Goal: Information Seeking & Learning: Check status

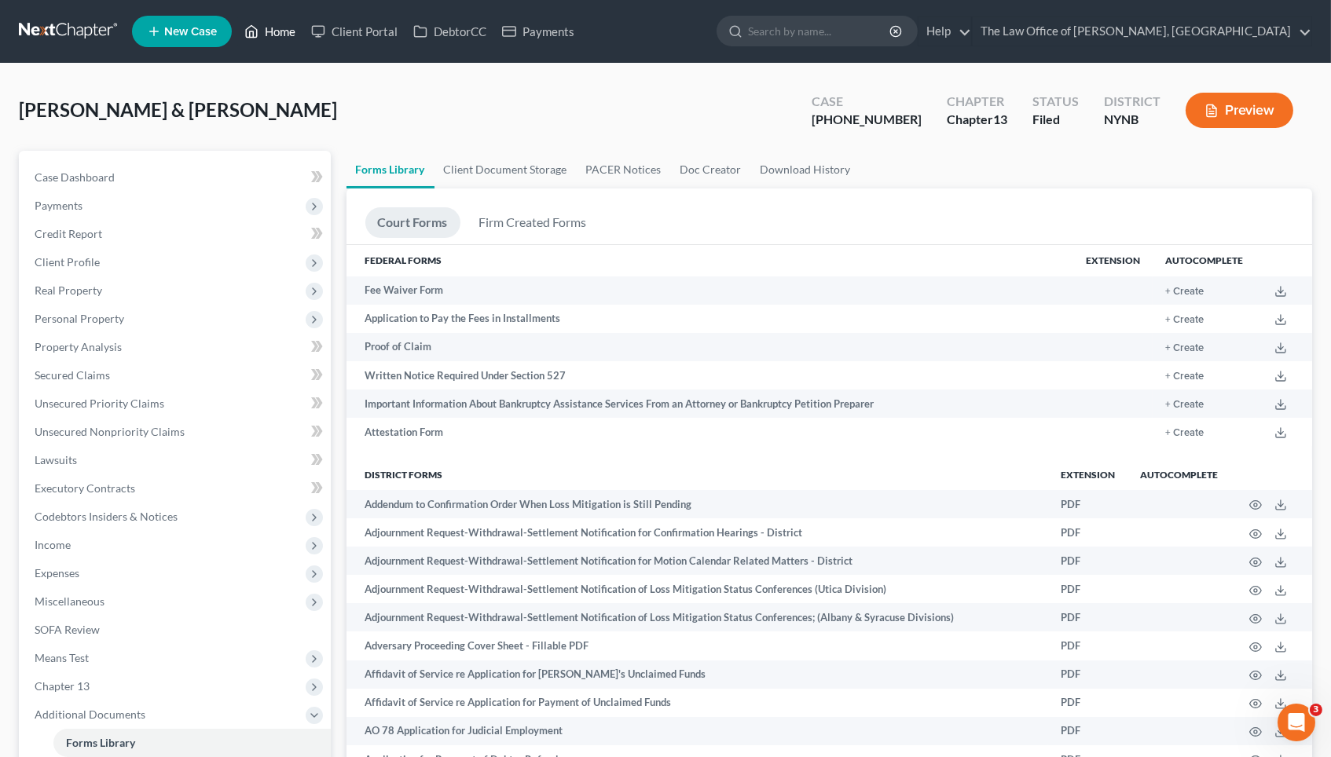
click at [262, 30] on link "Home" at bounding box center [269, 31] width 67 height 28
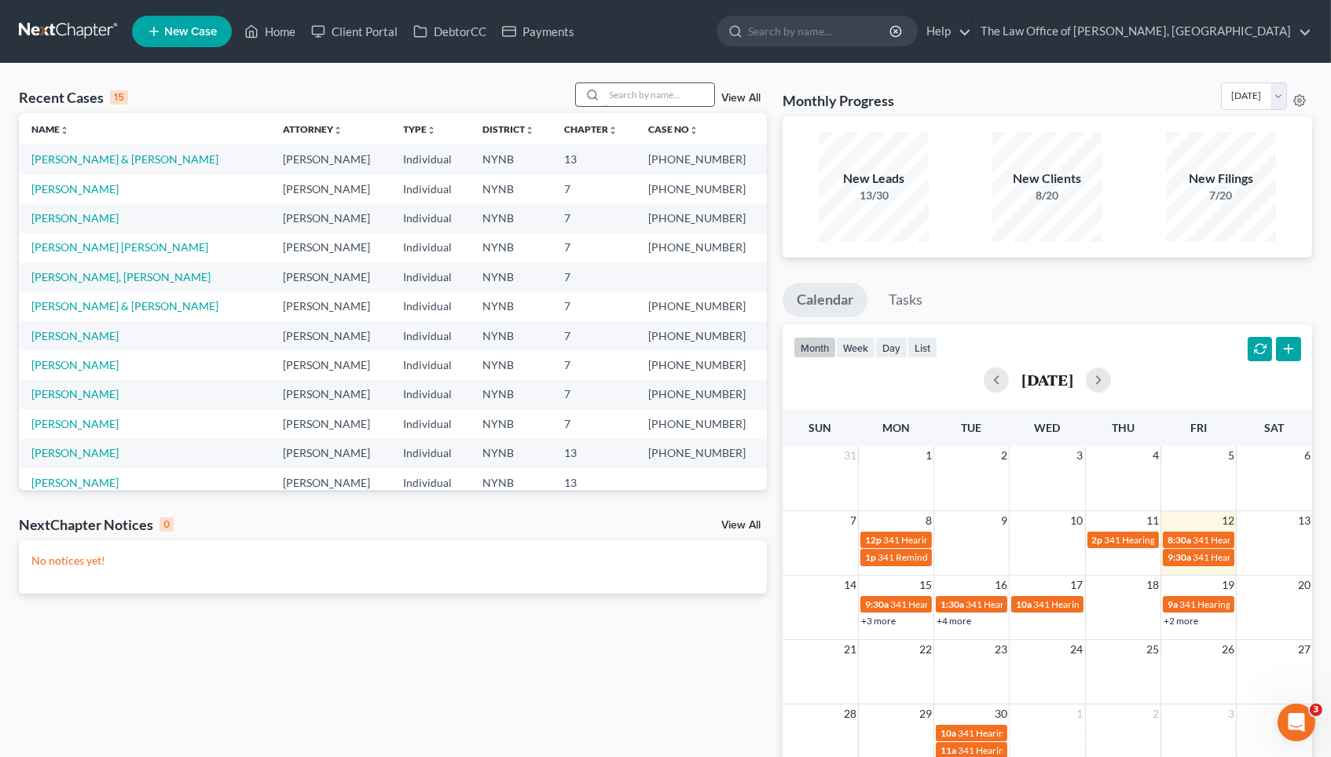
click at [625, 93] on input "search" at bounding box center [659, 94] width 110 height 23
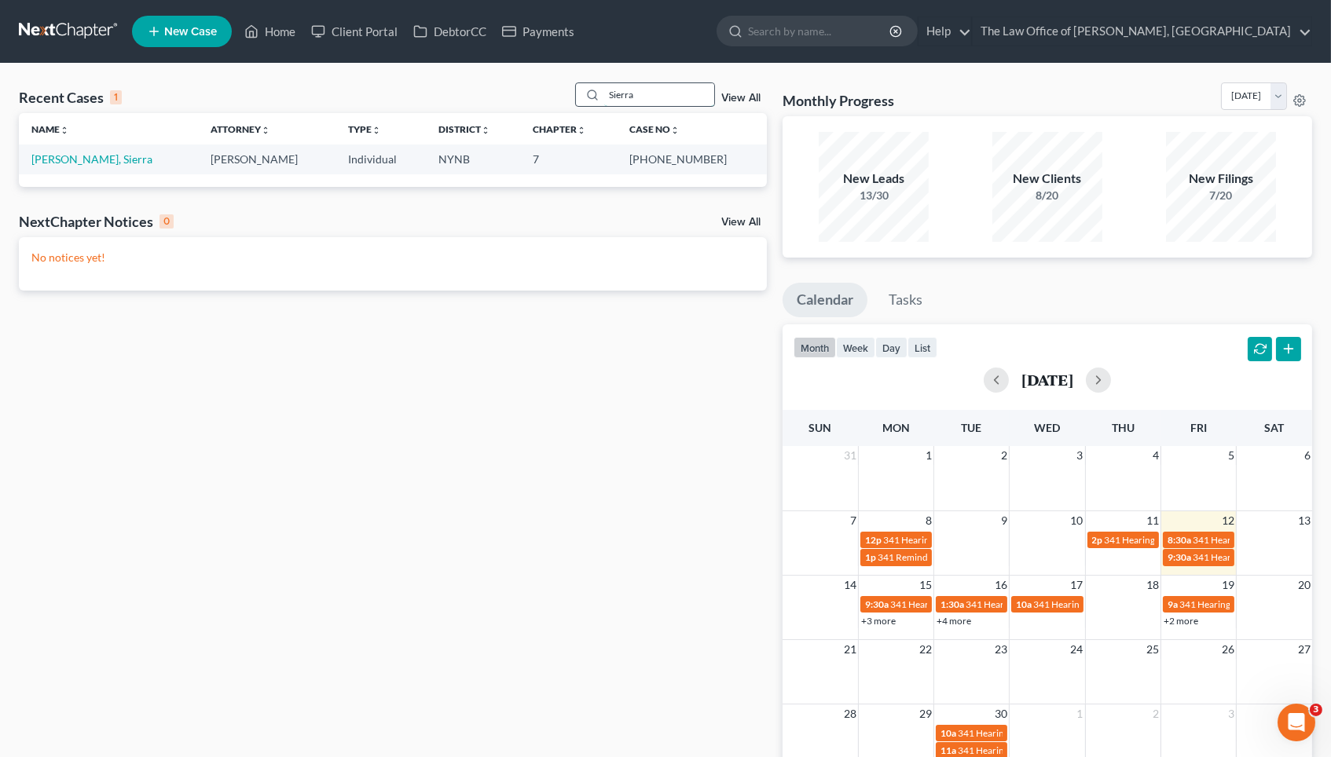
type input "Sierra"
drag, startPoint x: 625, startPoint y: 93, endPoint x: 80, endPoint y: 160, distance: 548.5
click at [80, 160] on link "Sitterly, Sierra" at bounding box center [91, 158] width 121 height 13
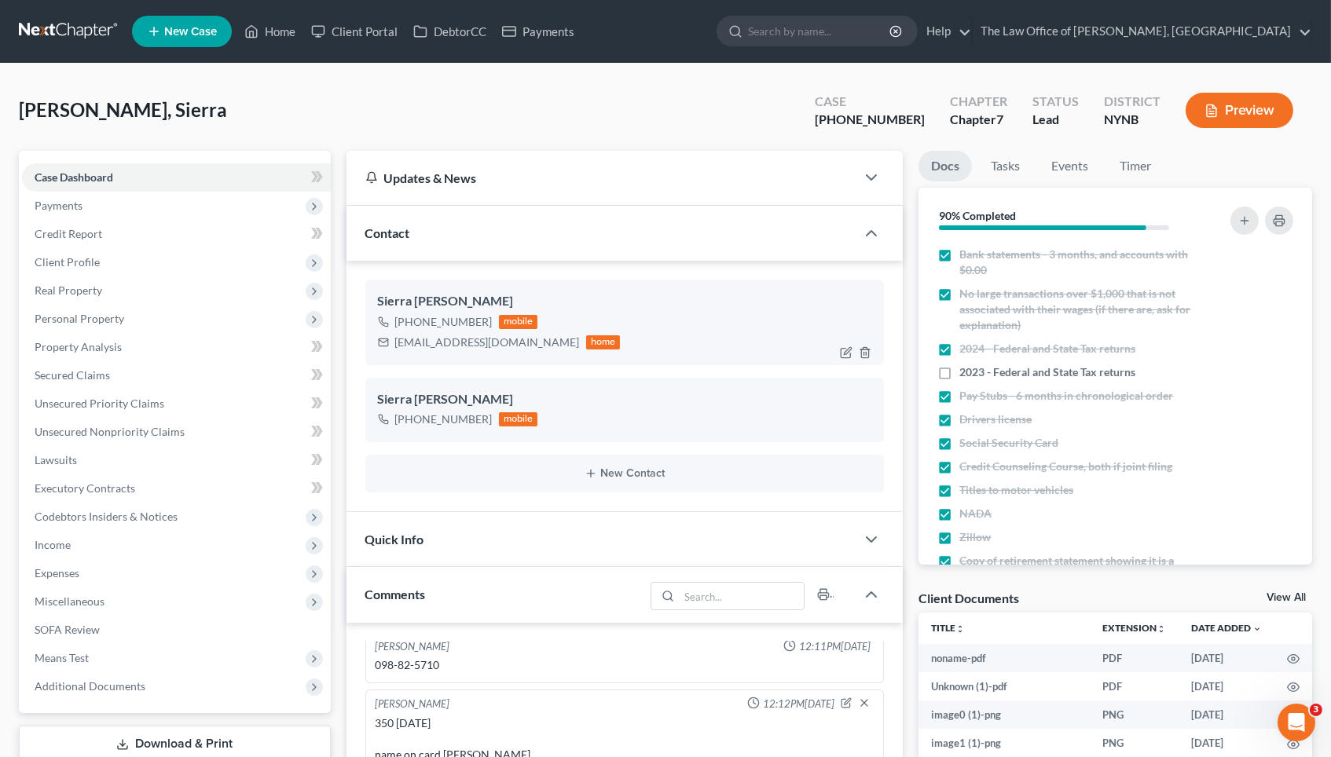
scroll to position [938, 0]
click at [459, 341] on div "sitterly1994@gmail.com" at bounding box center [487, 343] width 185 height 16
copy div "sitterly1994@gmail.com"
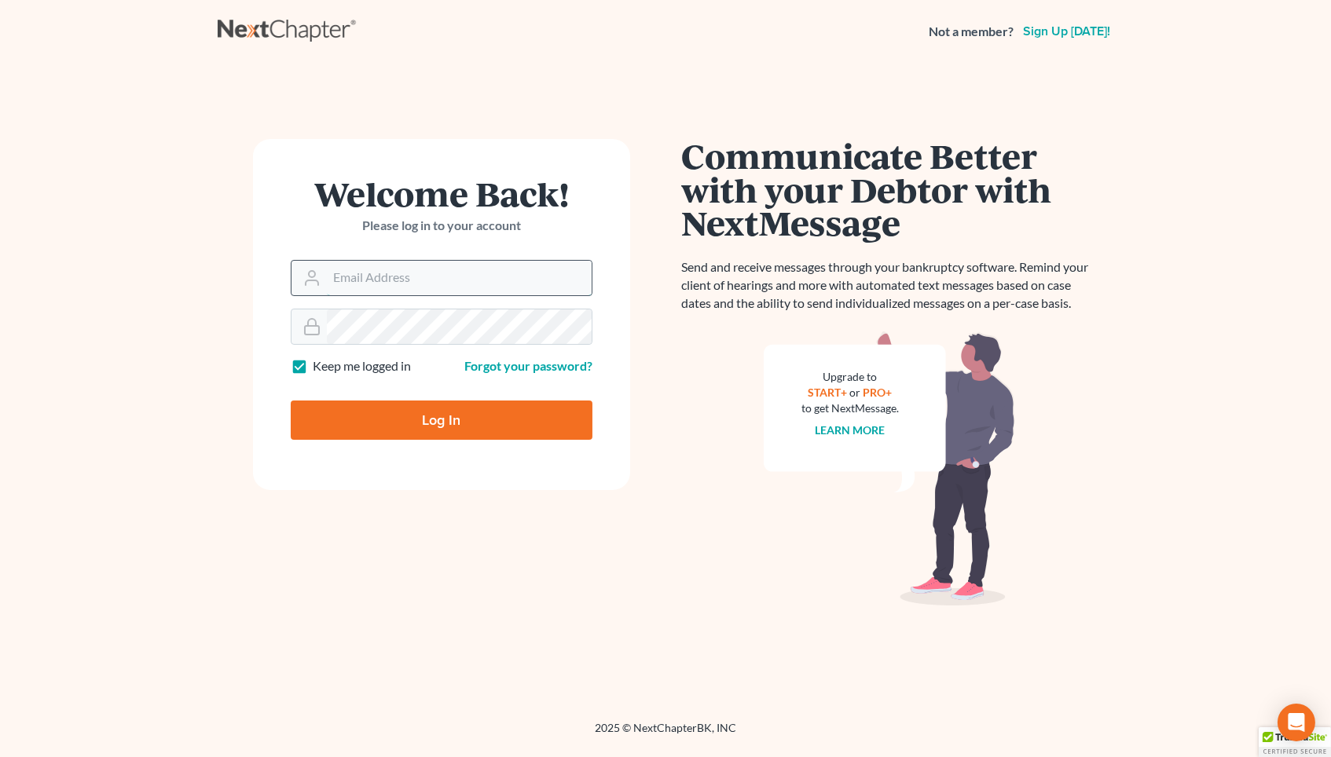
type input "[EMAIL_ADDRESS][DOMAIN_NAME]"
click at [442, 420] on input "Log In" at bounding box center [442, 420] width 302 height 39
type input "Thinking..."
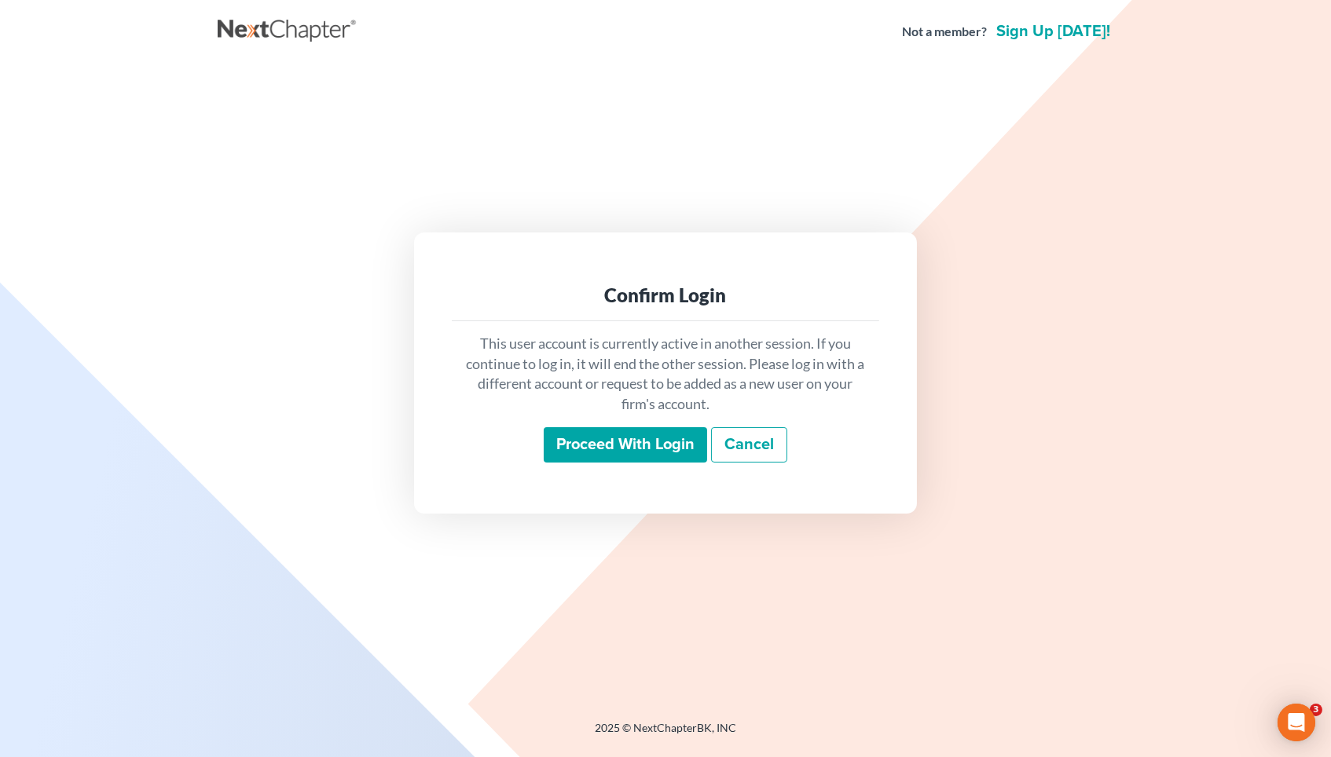
click at [580, 449] on input "Proceed with login" at bounding box center [625, 445] width 163 height 36
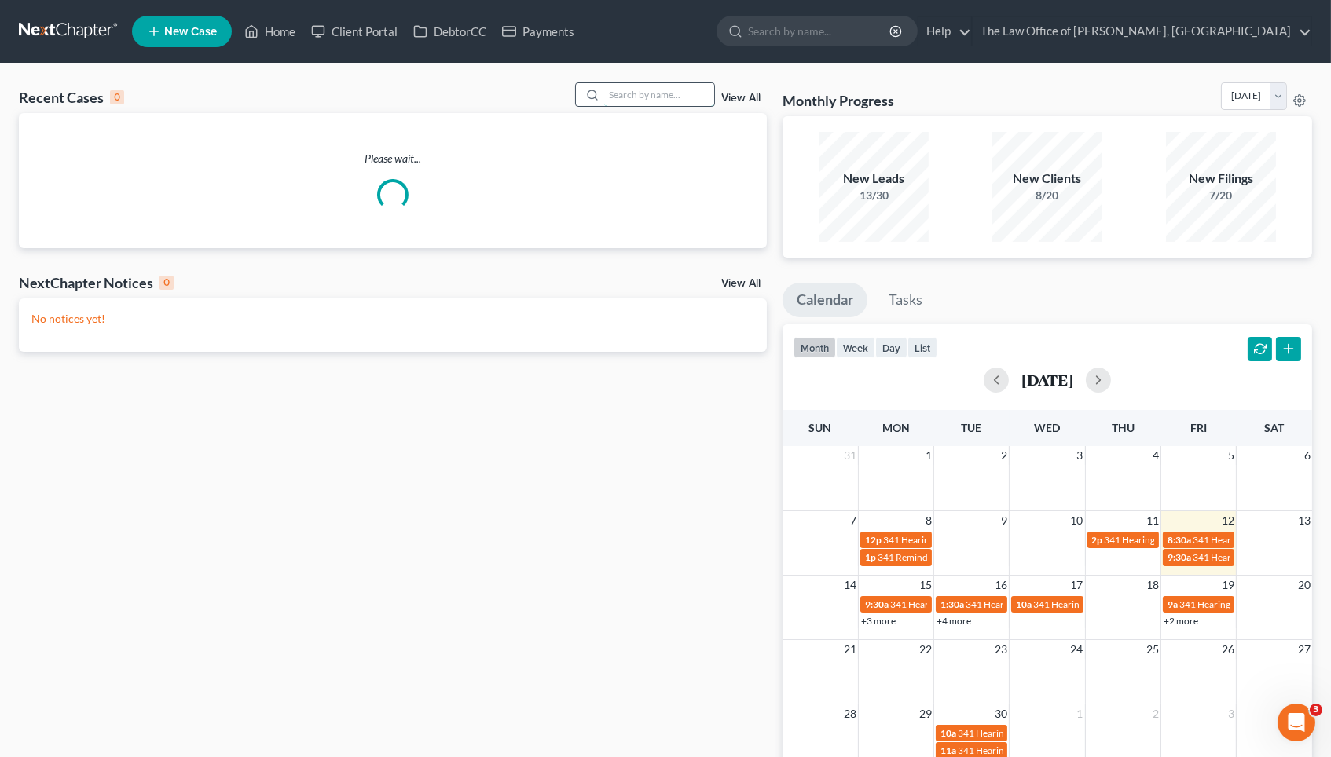
click at [672, 97] on input "search" at bounding box center [659, 94] width 110 height 23
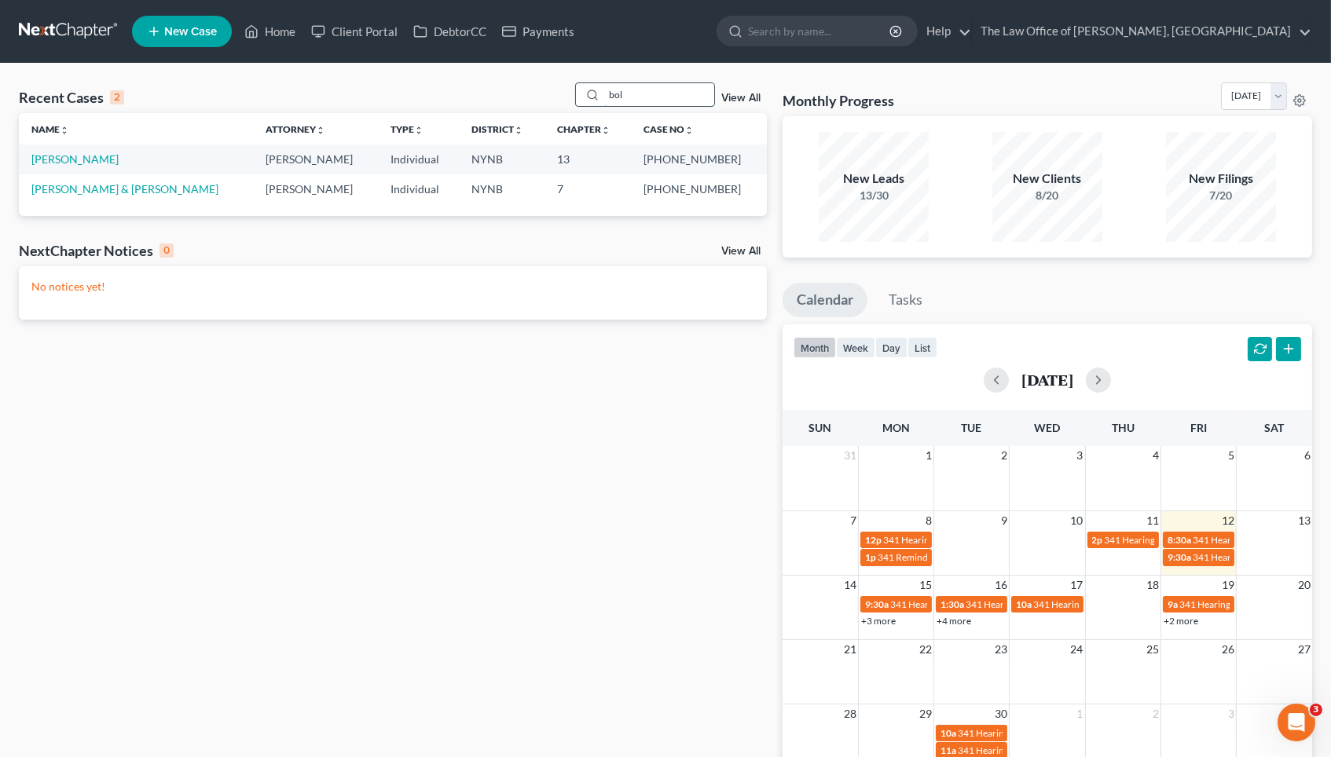
click at [626, 95] on input "bol" at bounding box center [659, 94] width 110 height 23
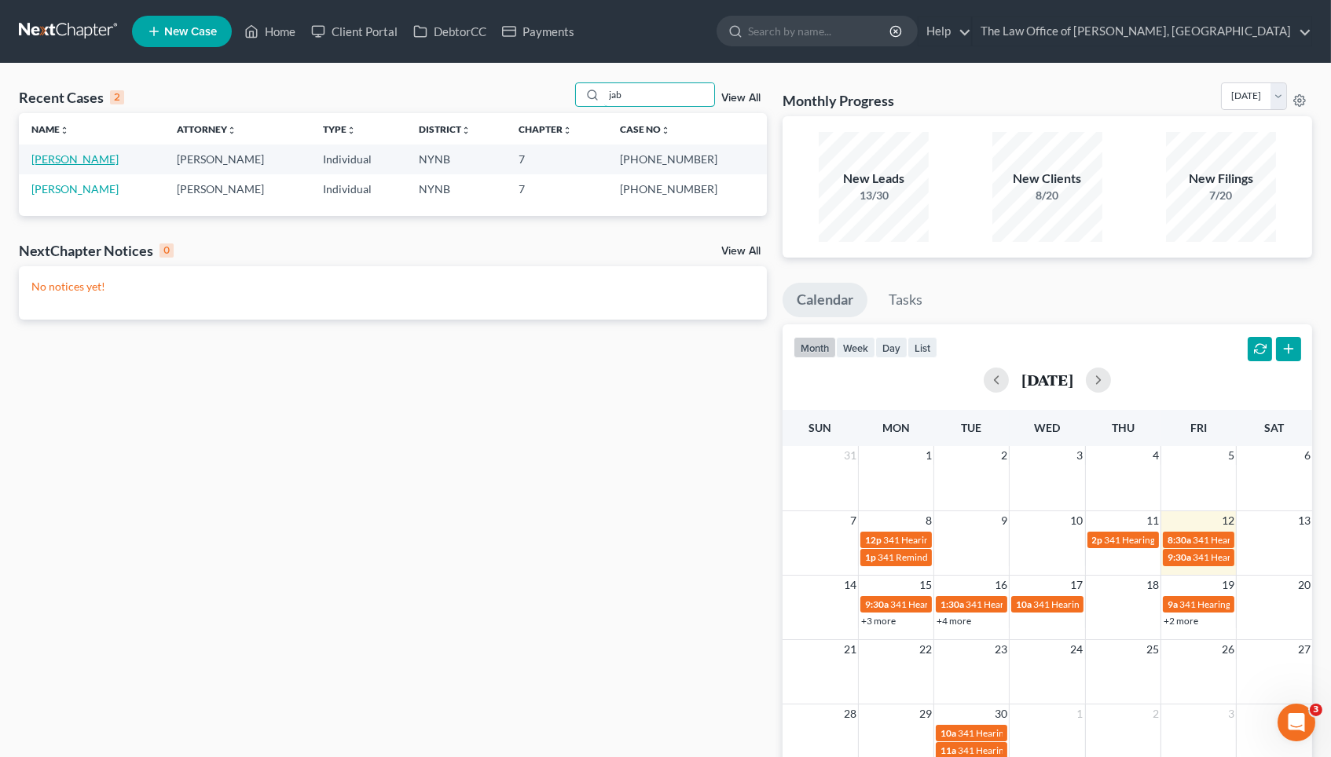
type input "jab"
click at [87, 160] on link "Jablonski, John" at bounding box center [74, 158] width 87 height 13
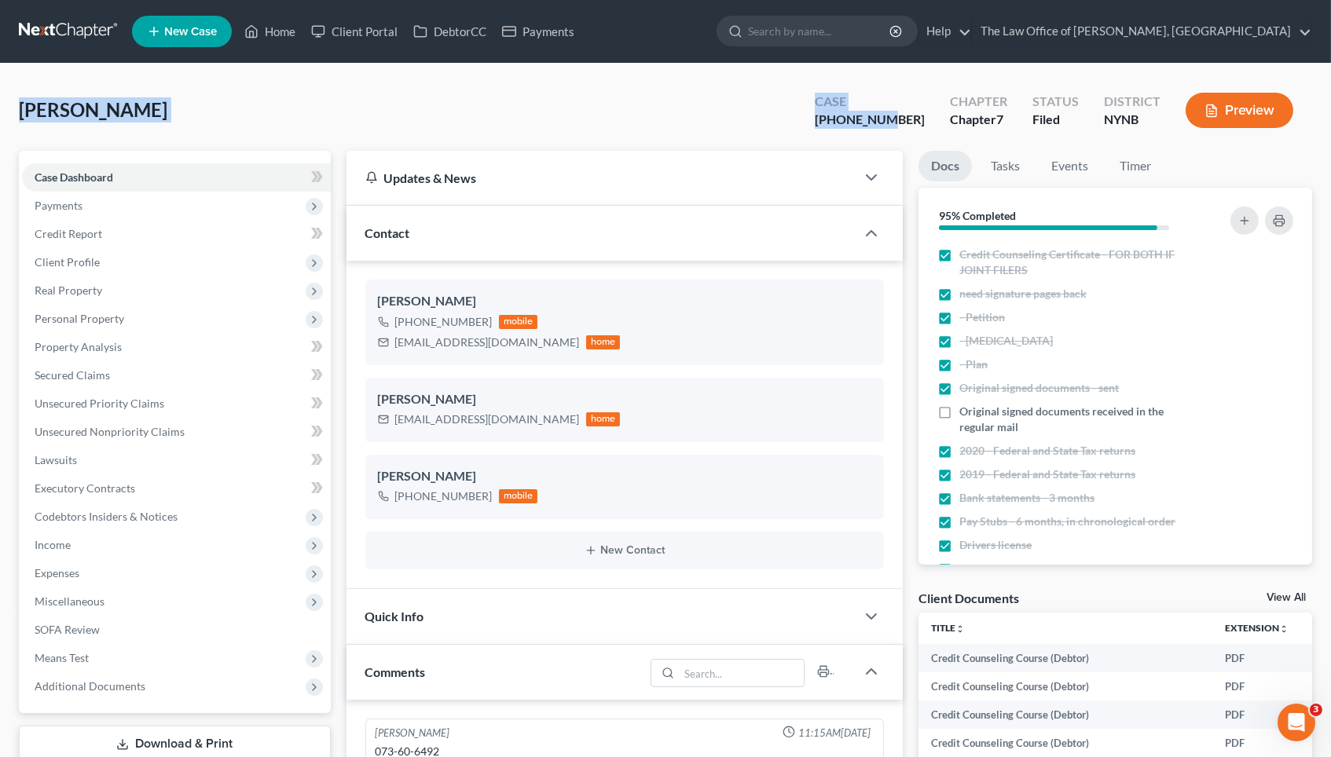
drag, startPoint x: 22, startPoint y: 112, endPoint x: 931, endPoint y: 118, distance: 909.0
click at [931, 119] on div "Jablonski, John Upgraded Case 22-10610-1 Chapter Chapter 7 Status Filed Distric…" at bounding box center [665, 116] width 1293 height 68
click at [1033, 126] on div "Status Filed" at bounding box center [1055, 112] width 71 height 46
drag, startPoint x: 1145, startPoint y: 119, endPoint x: 0, endPoint y: 112, distance: 1145.5
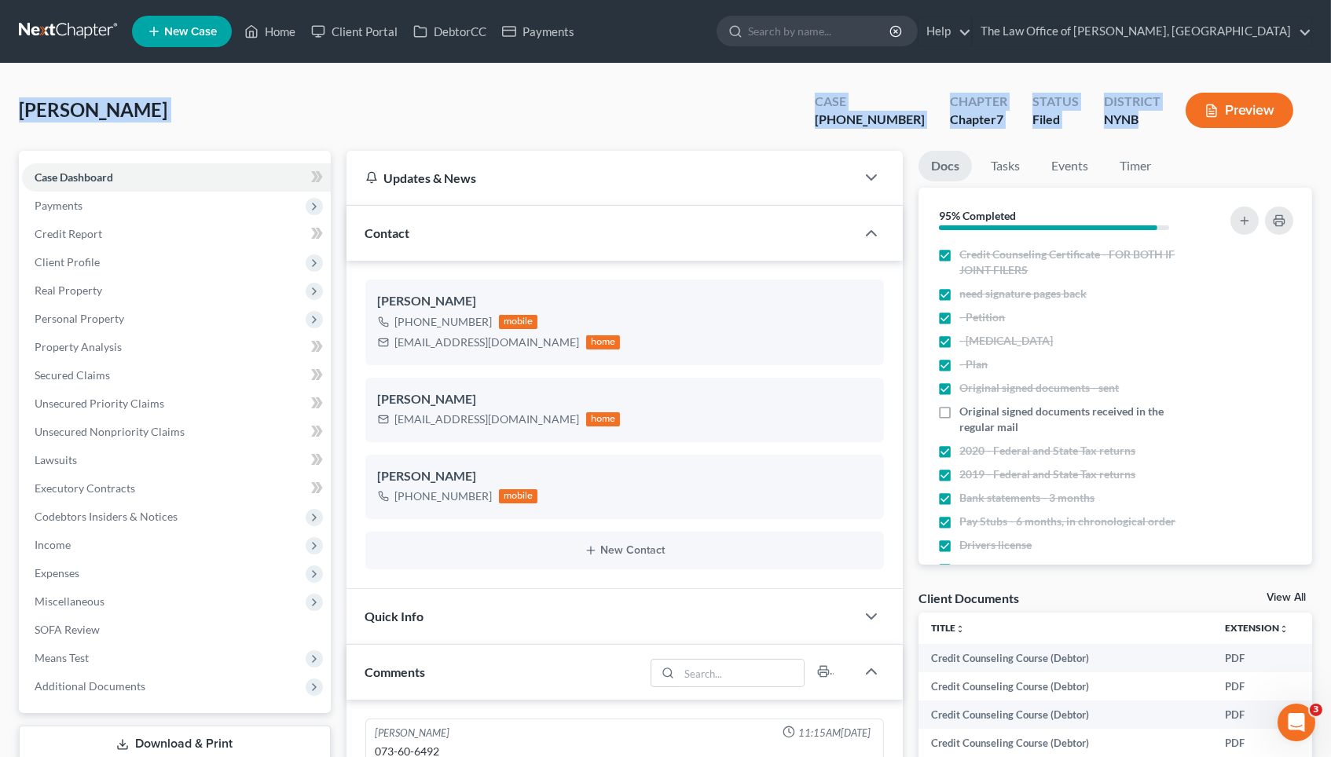
copy div "Jablonski, John Upgraded Case 22-10610-1 Chapter Chapter 7 Status Filed Distric…"
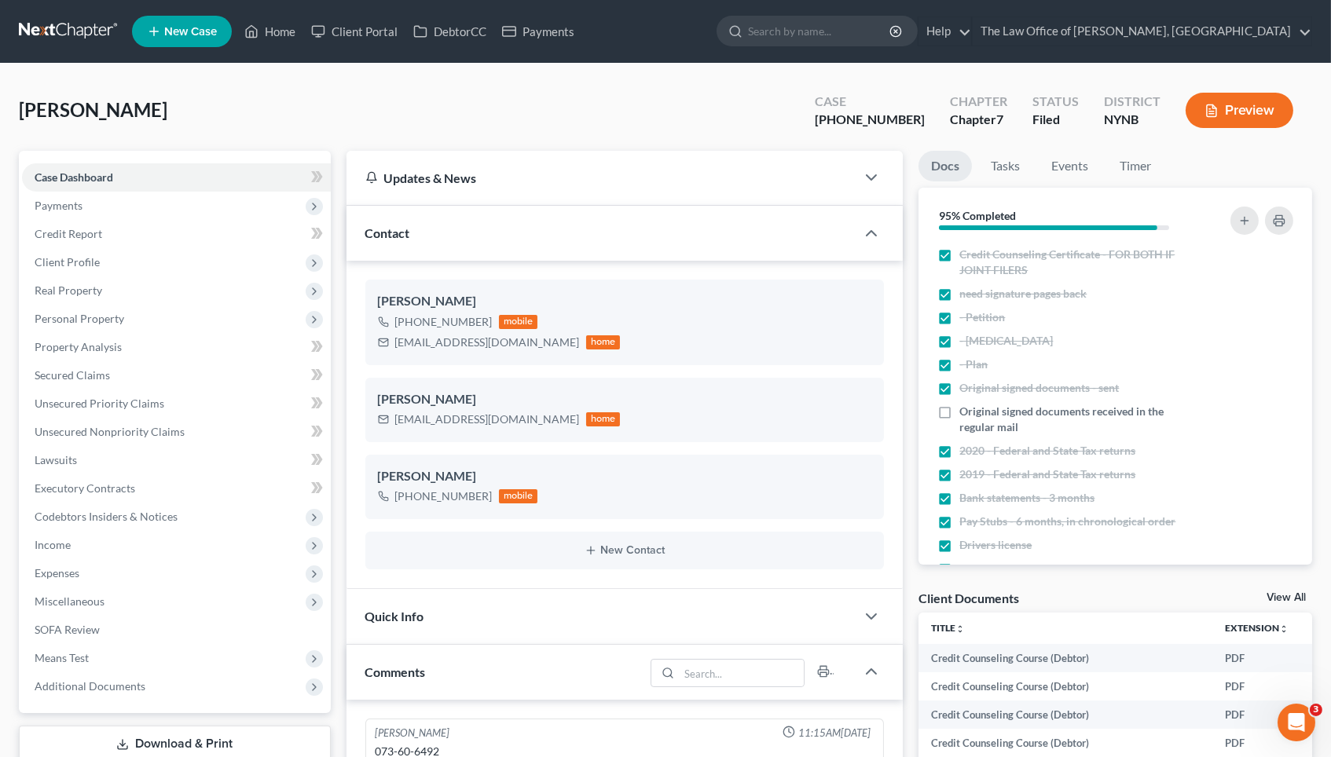
click at [655, 108] on div "Jablonski, John Upgraded Case 22-10610-1 Chapter Chapter 7 Status Filed Distric…" at bounding box center [665, 116] width 1293 height 68
drag, startPoint x: 860, startPoint y: 117, endPoint x: 914, endPoint y: 118, distance: 53.4
click at [914, 118] on div "22-10610-1" at bounding box center [870, 120] width 110 height 18
copy div "22-10610"
click at [282, 38] on link "Home" at bounding box center [269, 31] width 67 height 28
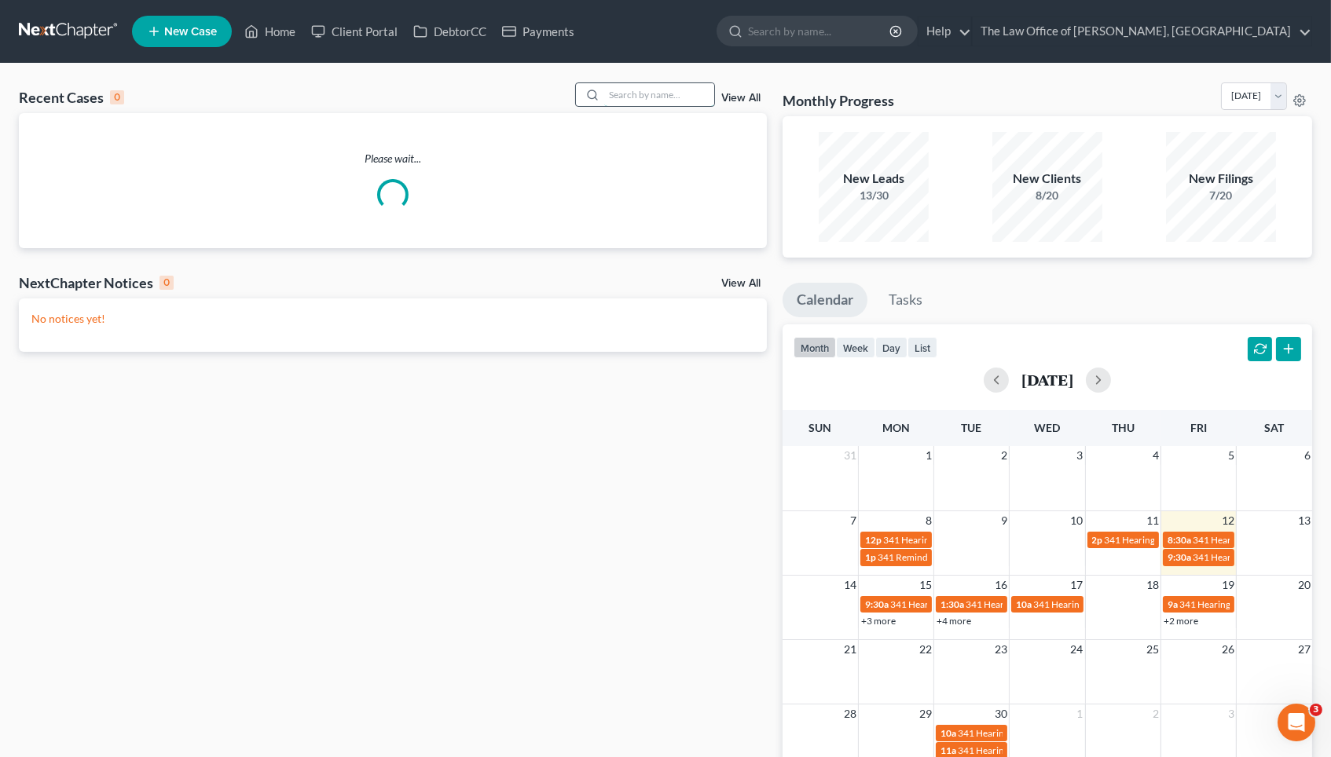
click at [640, 96] on input "search" at bounding box center [659, 94] width 110 height 23
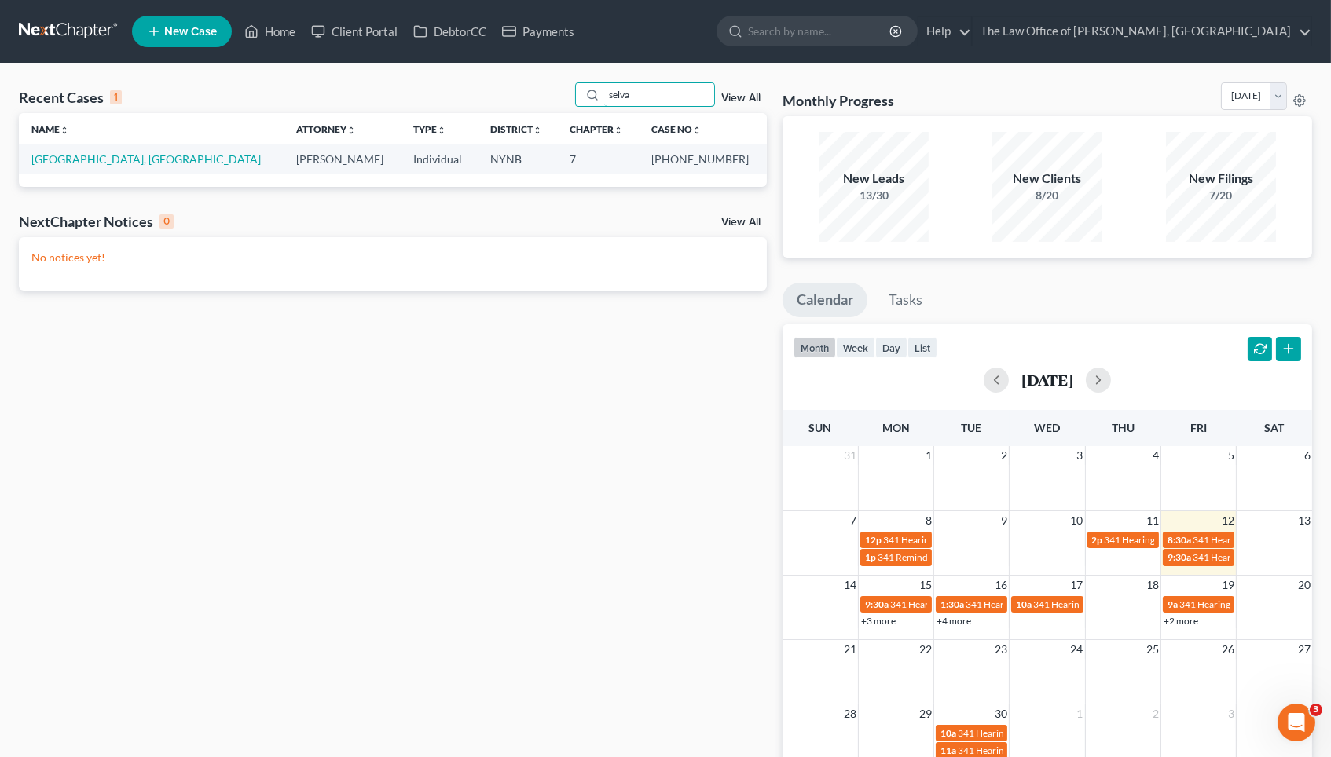
type input "selva"
click at [90, 165] on td "Selva, Alexandria" at bounding box center [151, 159] width 265 height 29
click at [93, 154] on link "Selva, Alexandria" at bounding box center [145, 158] width 229 height 13
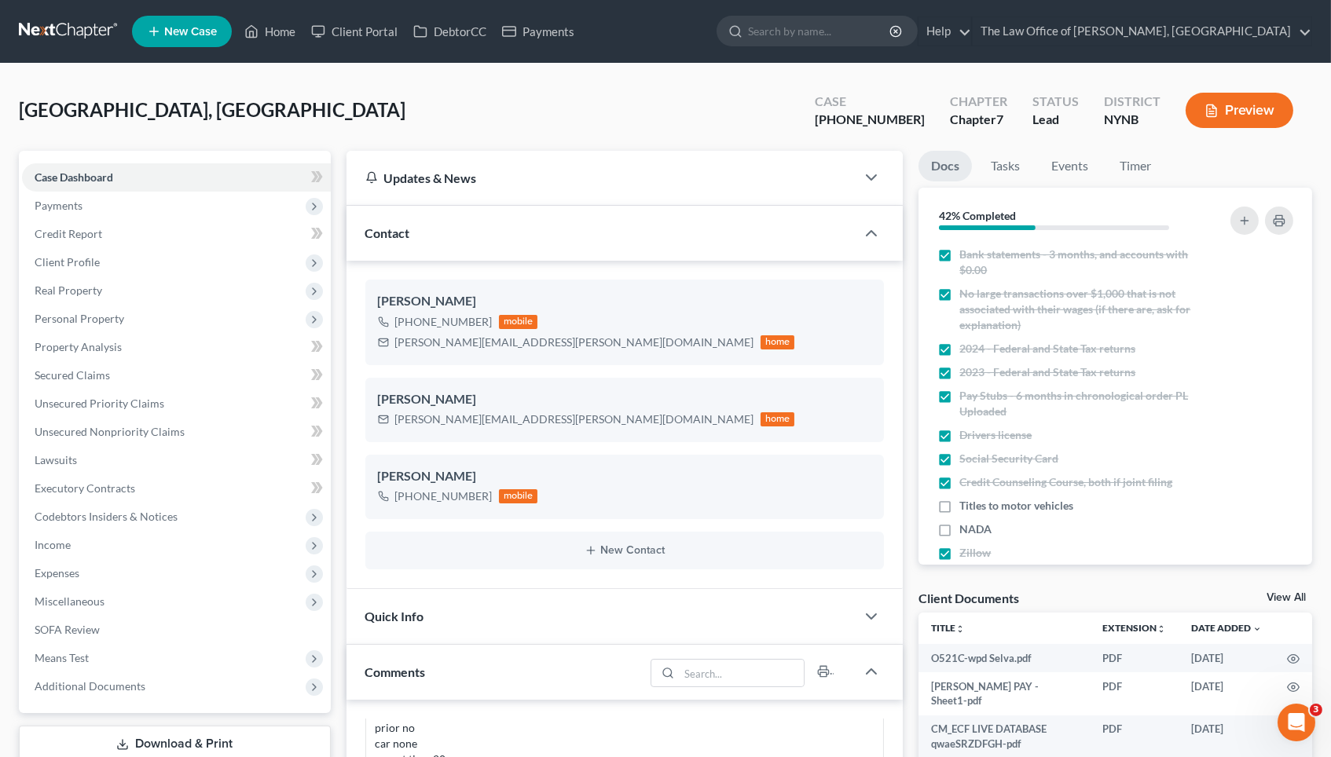
scroll to position [878, 0]
click at [435, 324] on div "+1 (518) 847-7686" at bounding box center [443, 322] width 97 height 16
copy div "+1 (518) 847-7686"
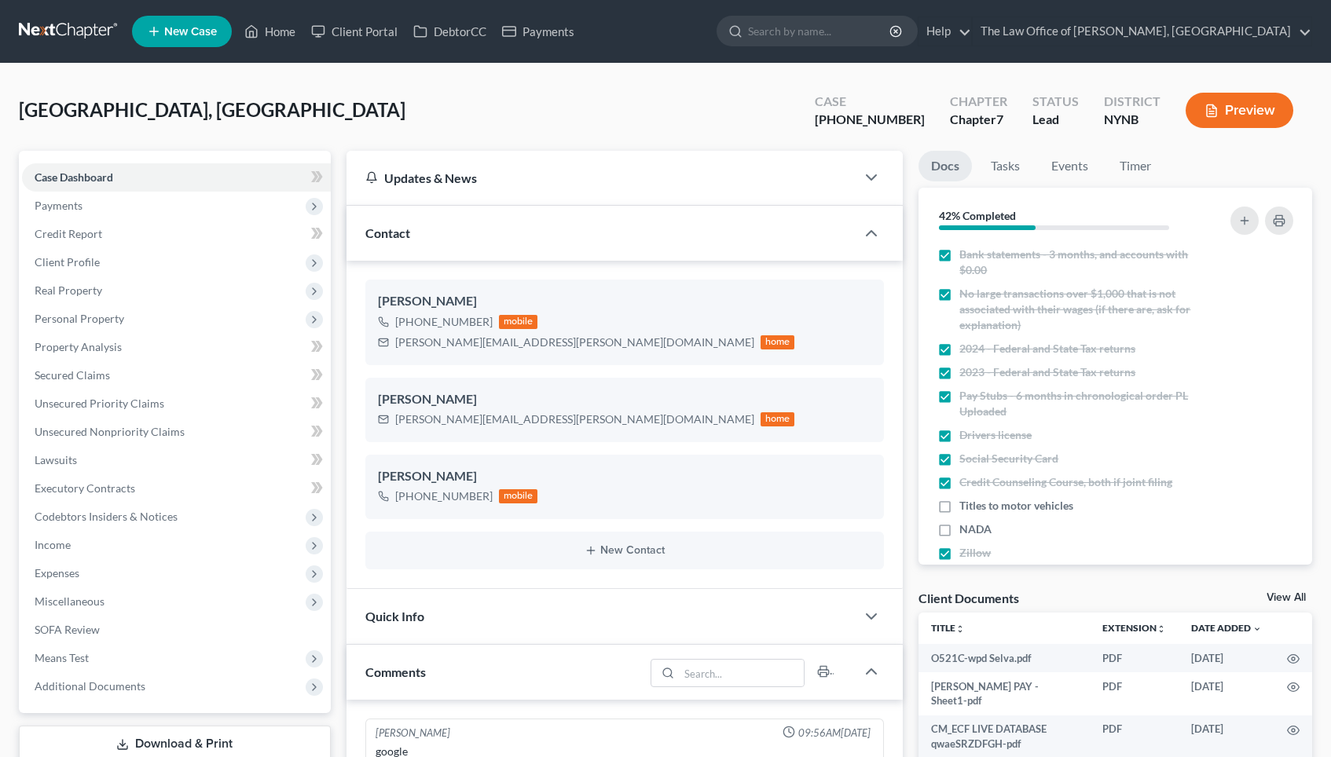
select select "0"
click at [275, 37] on link "Home" at bounding box center [269, 31] width 67 height 28
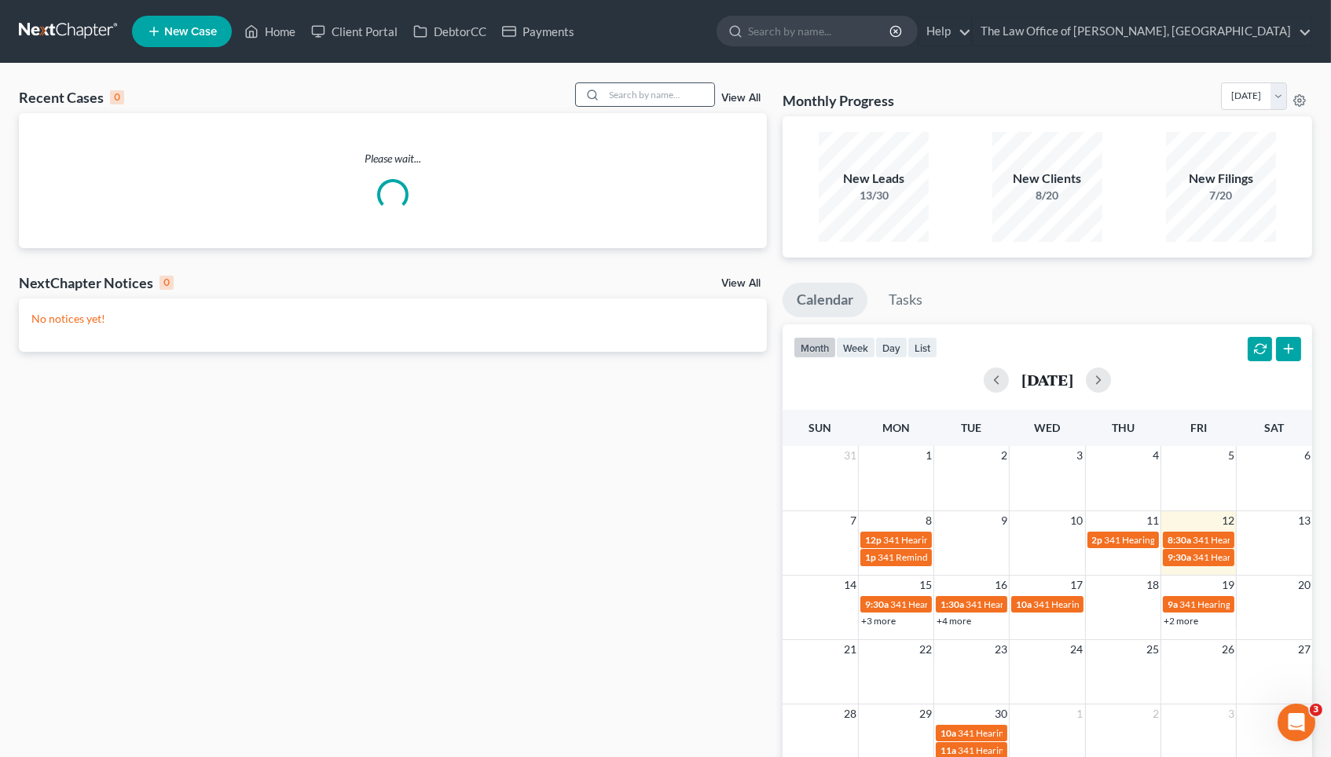
click at [672, 106] on div at bounding box center [645, 94] width 140 height 24
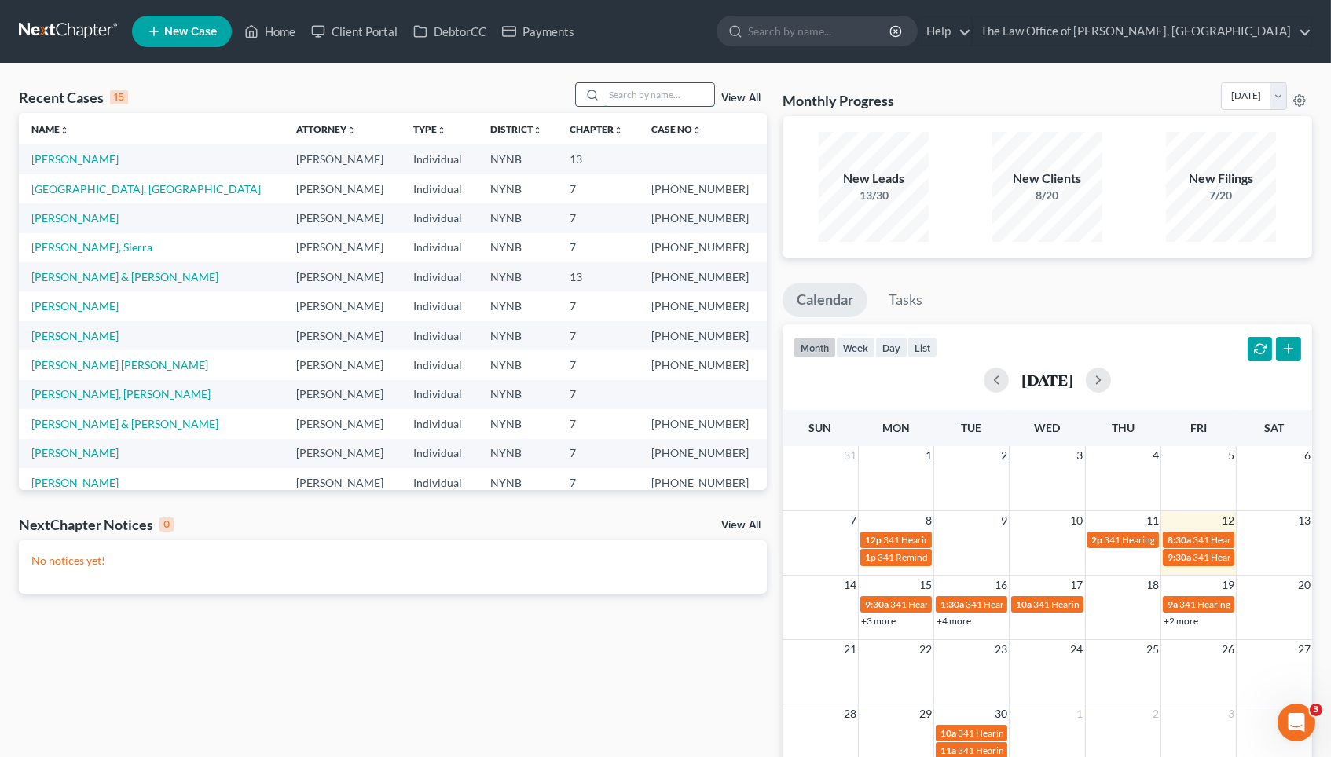
click at [669, 101] on input "search" at bounding box center [659, 94] width 110 height 23
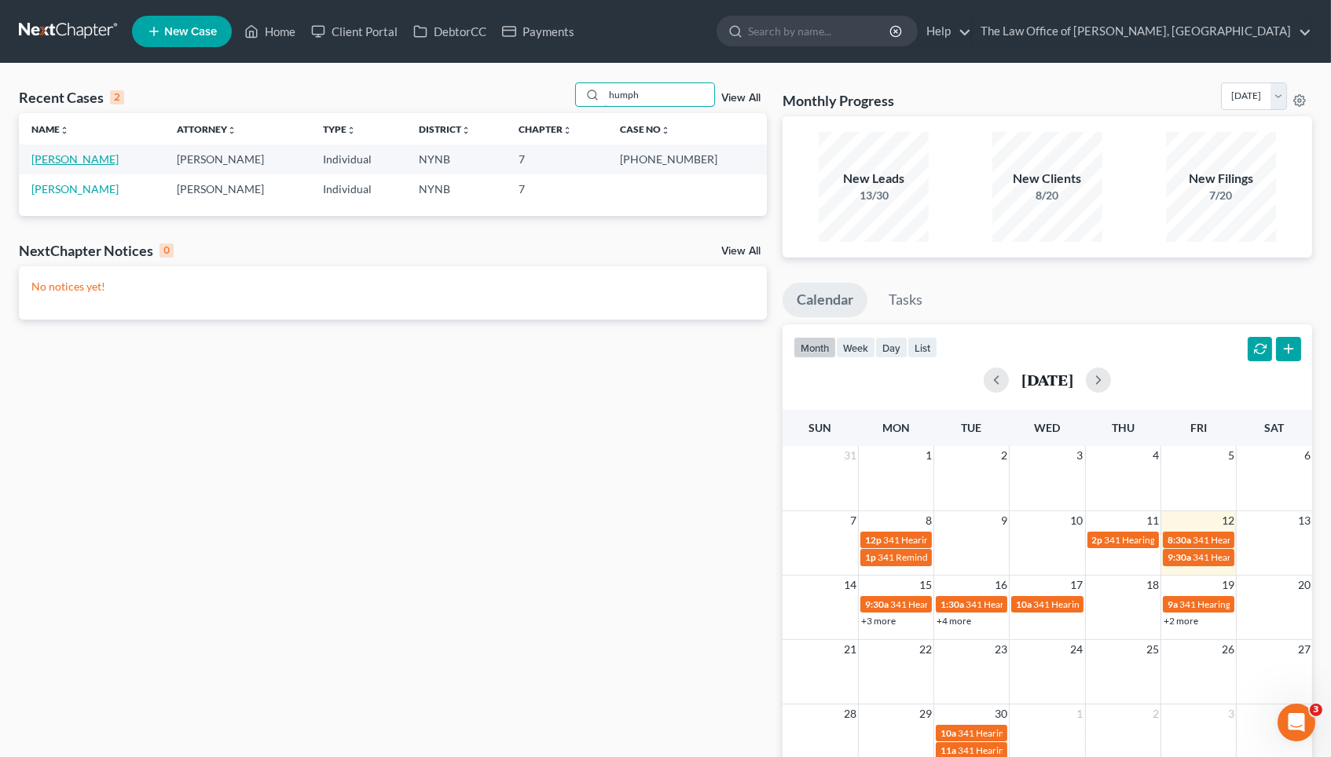
type input "humph"
click at [112, 155] on link "[PERSON_NAME]" at bounding box center [74, 158] width 87 height 13
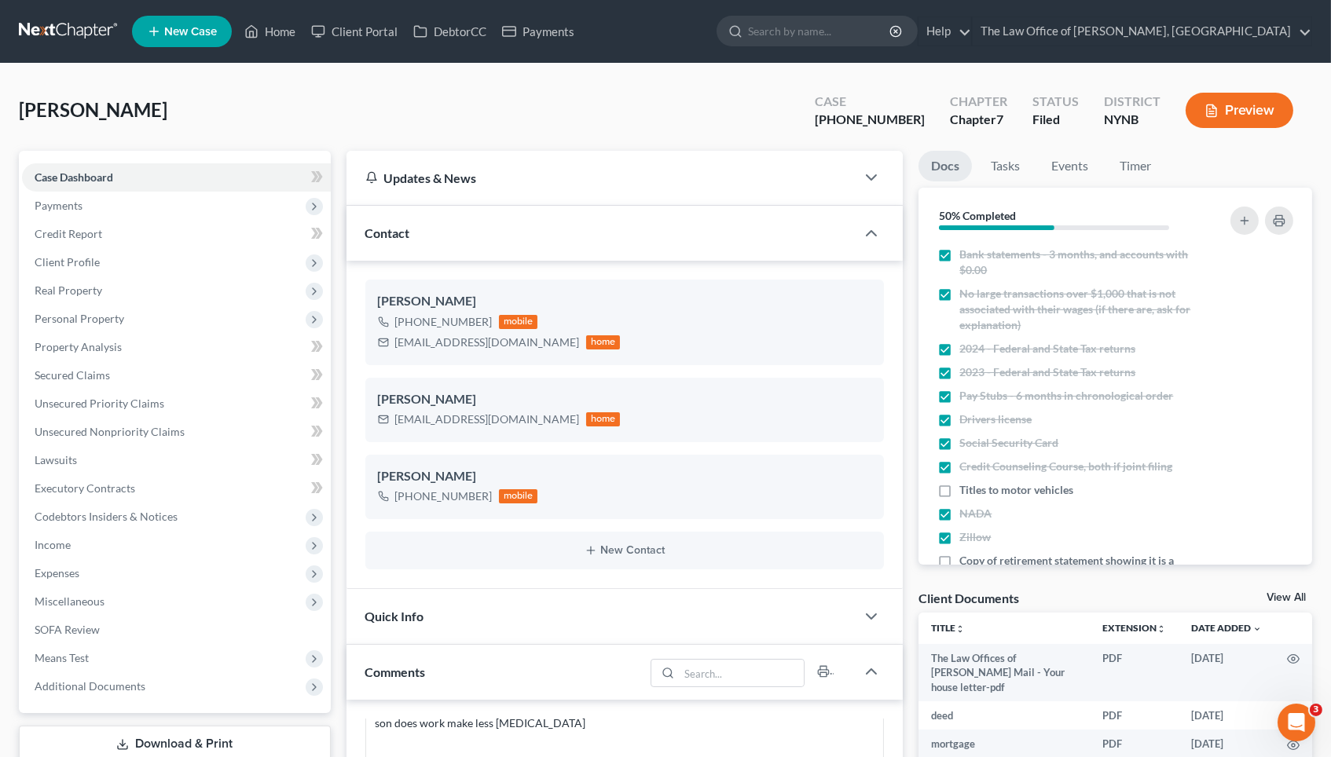
scroll to position [1349, 0]
click at [1296, 595] on link "View All" at bounding box center [1285, 597] width 39 height 11
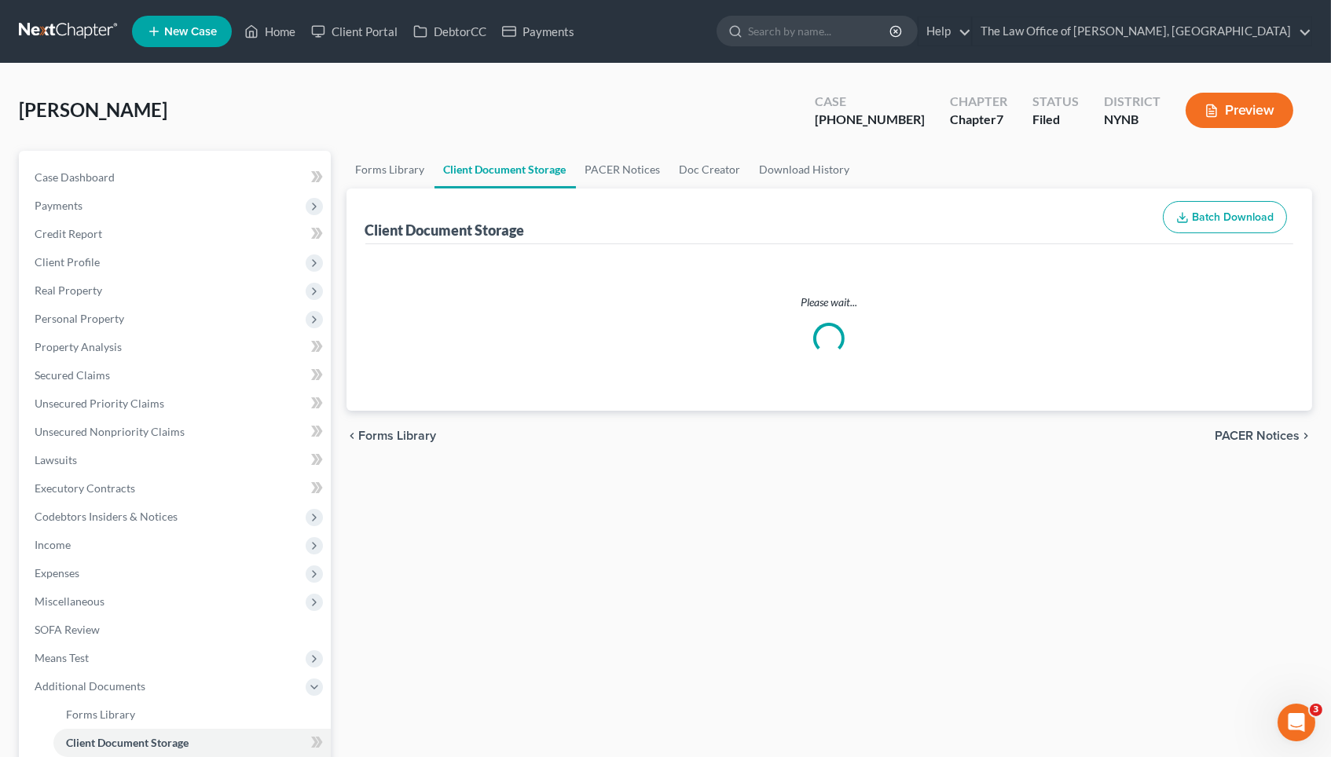
select select "1"
select select "5"
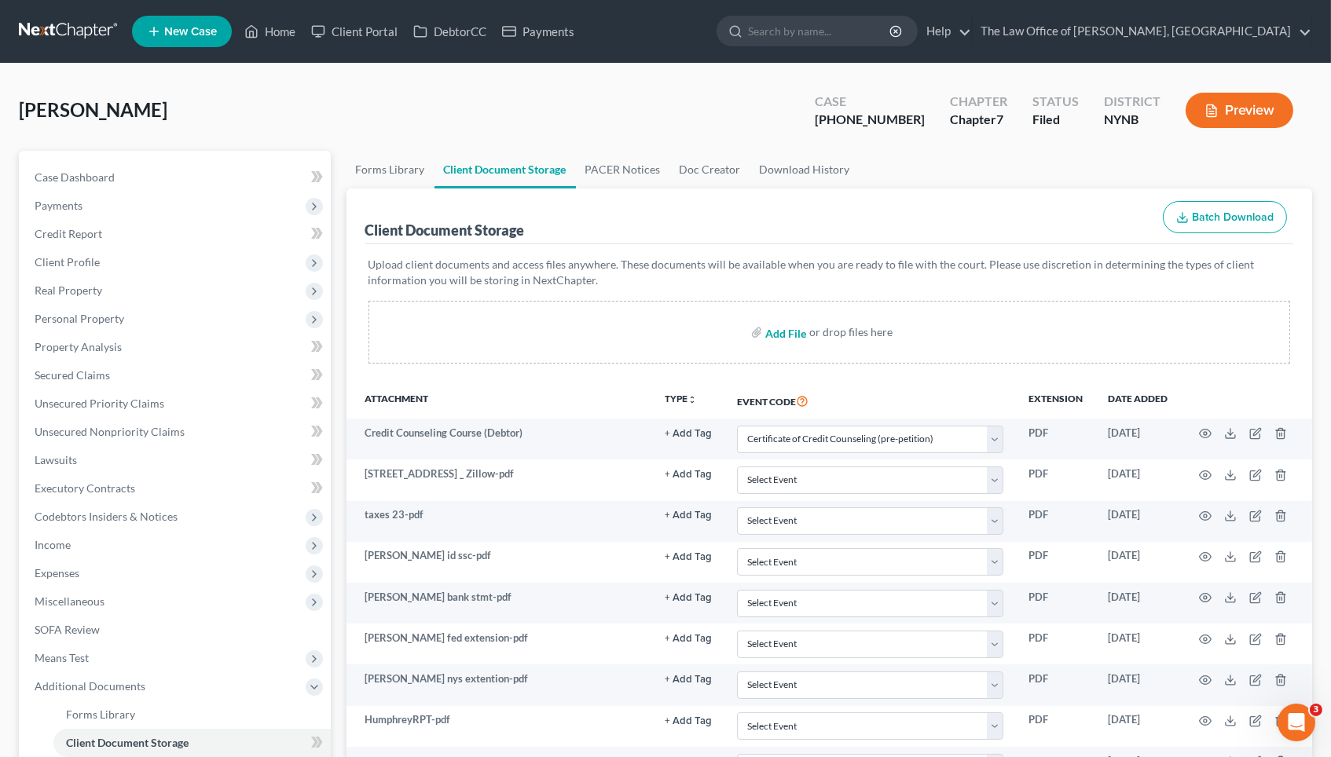
click at [790, 331] on input "file" at bounding box center [784, 332] width 38 height 28
type input "C:\fakepath\civic info humph.pdf"
select select "1"
select select "5"
click at [264, 38] on link "Home" at bounding box center [269, 31] width 67 height 28
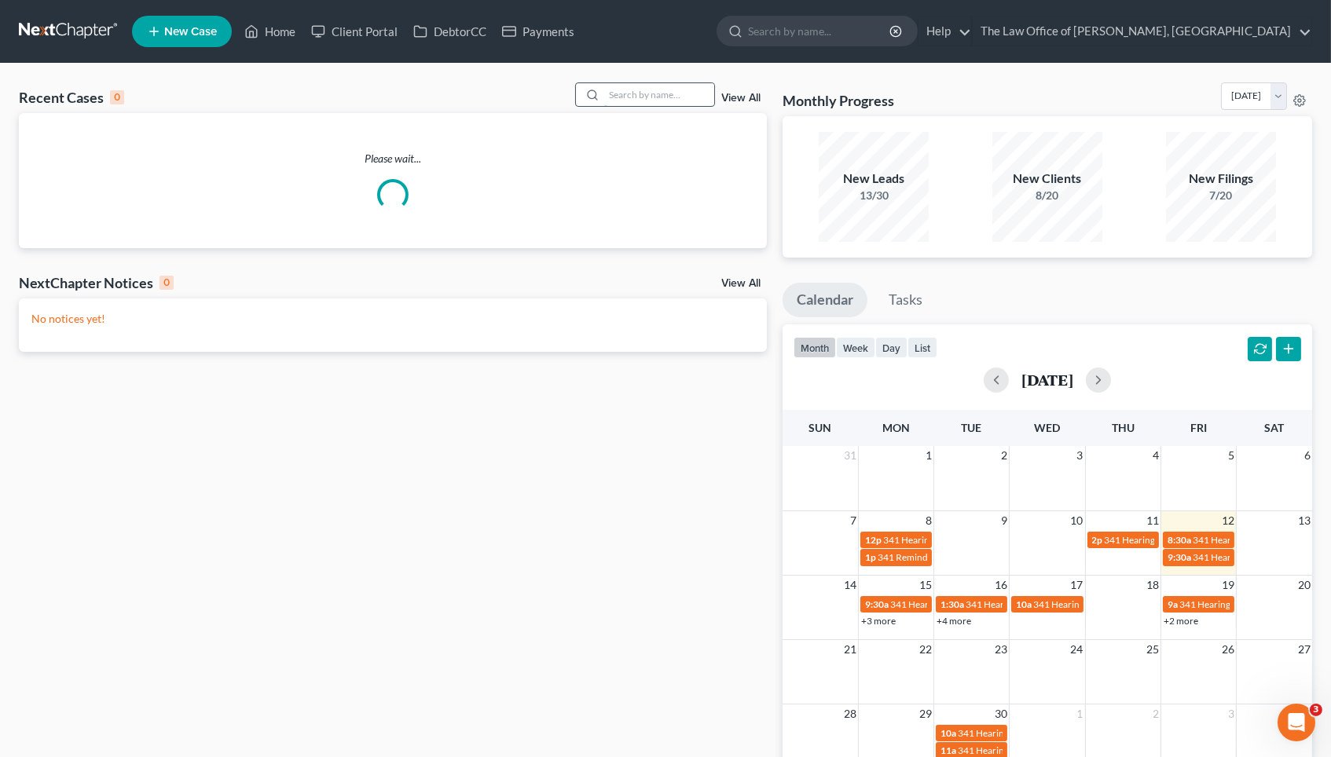
click at [655, 101] on input "search" at bounding box center [659, 94] width 110 height 23
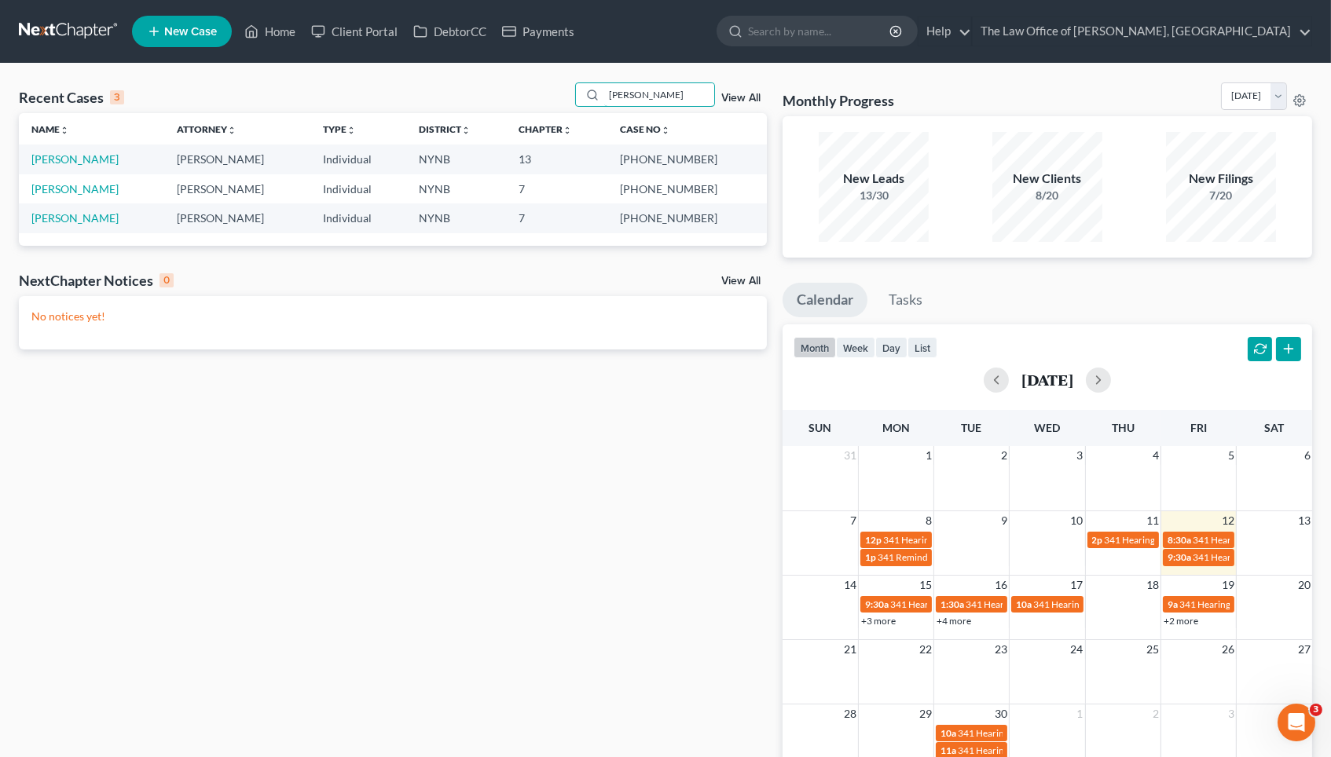
type input "[PERSON_NAME]"
drag, startPoint x: 669, startPoint y: 159, endPoint x: 714, endPoint y: 159, distance: 45.6
click at [715, 160] on td "[PHONE_NUMBER]" at bounding box center [687, 159] width 159 height 29
click at [90, 159] on link "[PERSON_NAME]" at bounding box center [74, 158] width 87 height 13
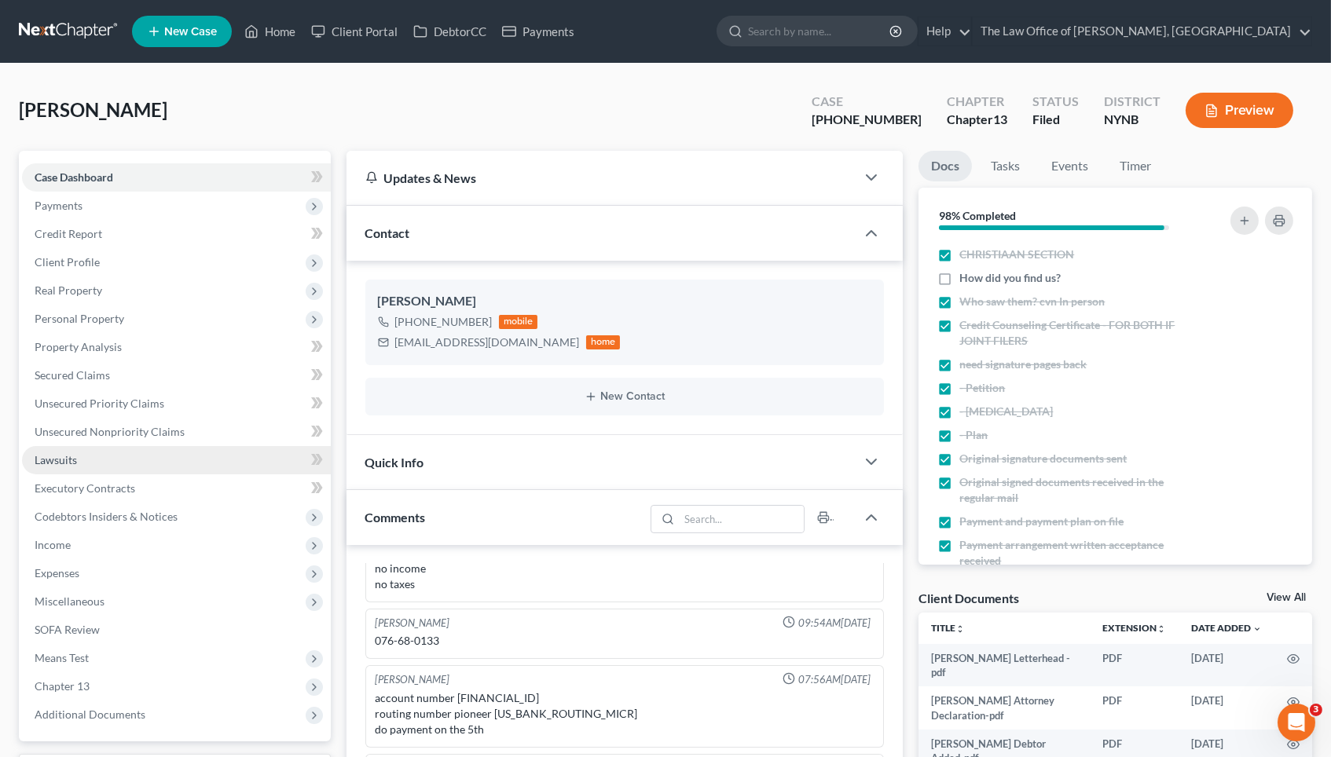
scroll to position [38, 0]
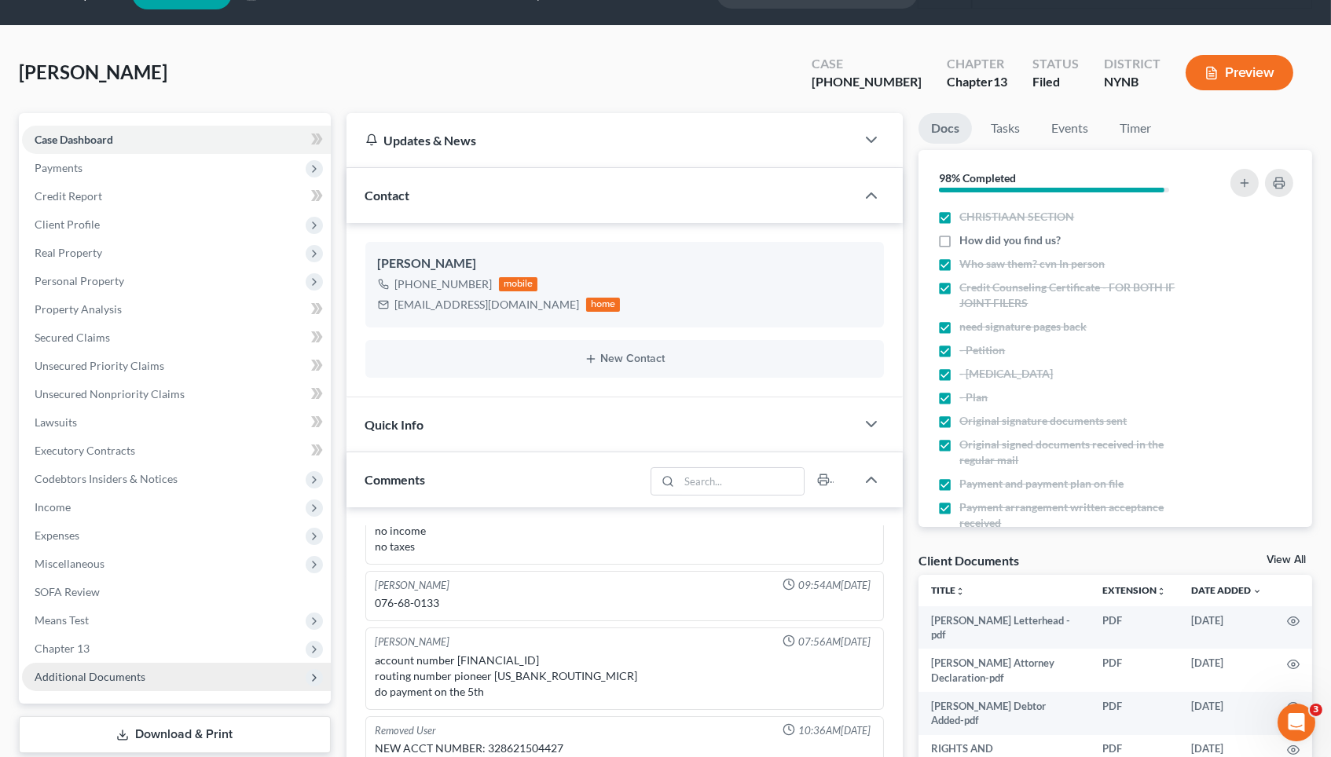
click at [72, 670] on span "Additional Documents" at bounding box center [90, 676] width 111 height 13
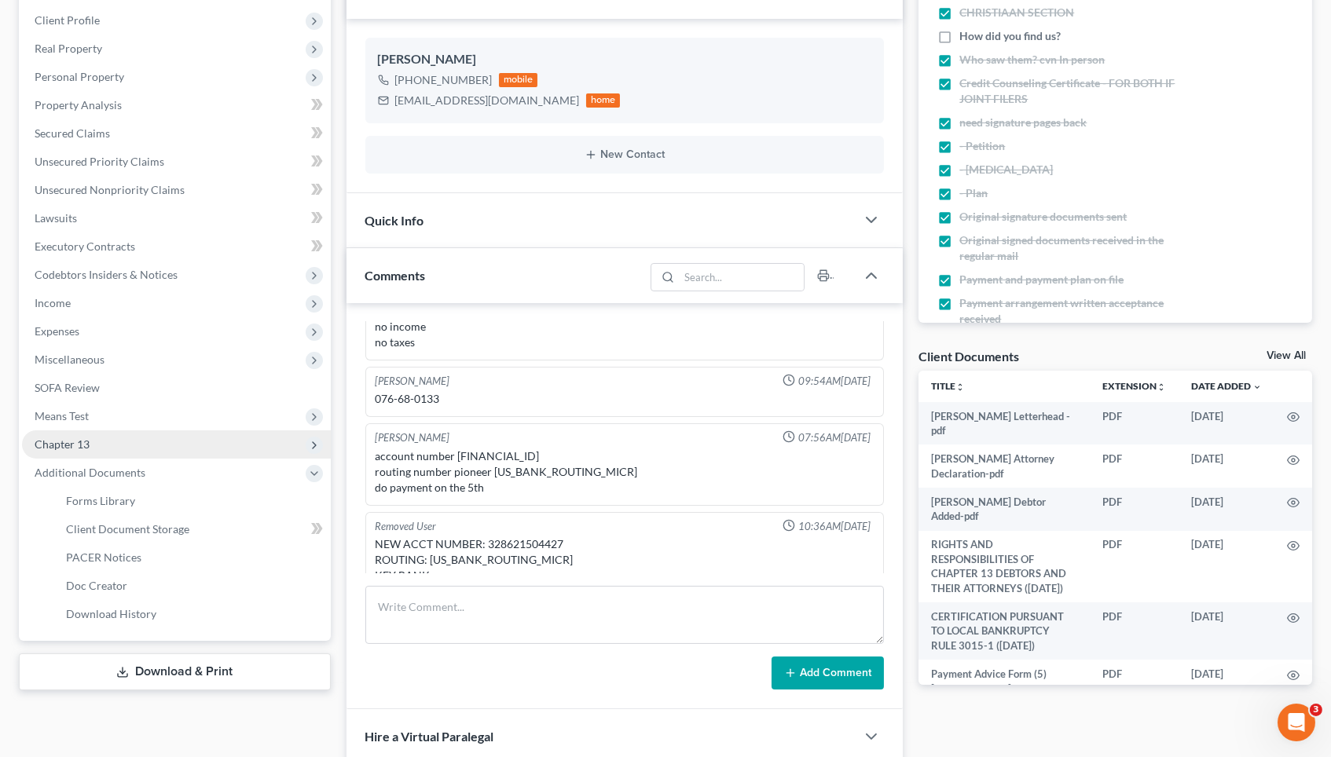
scroll to position [265, 0]
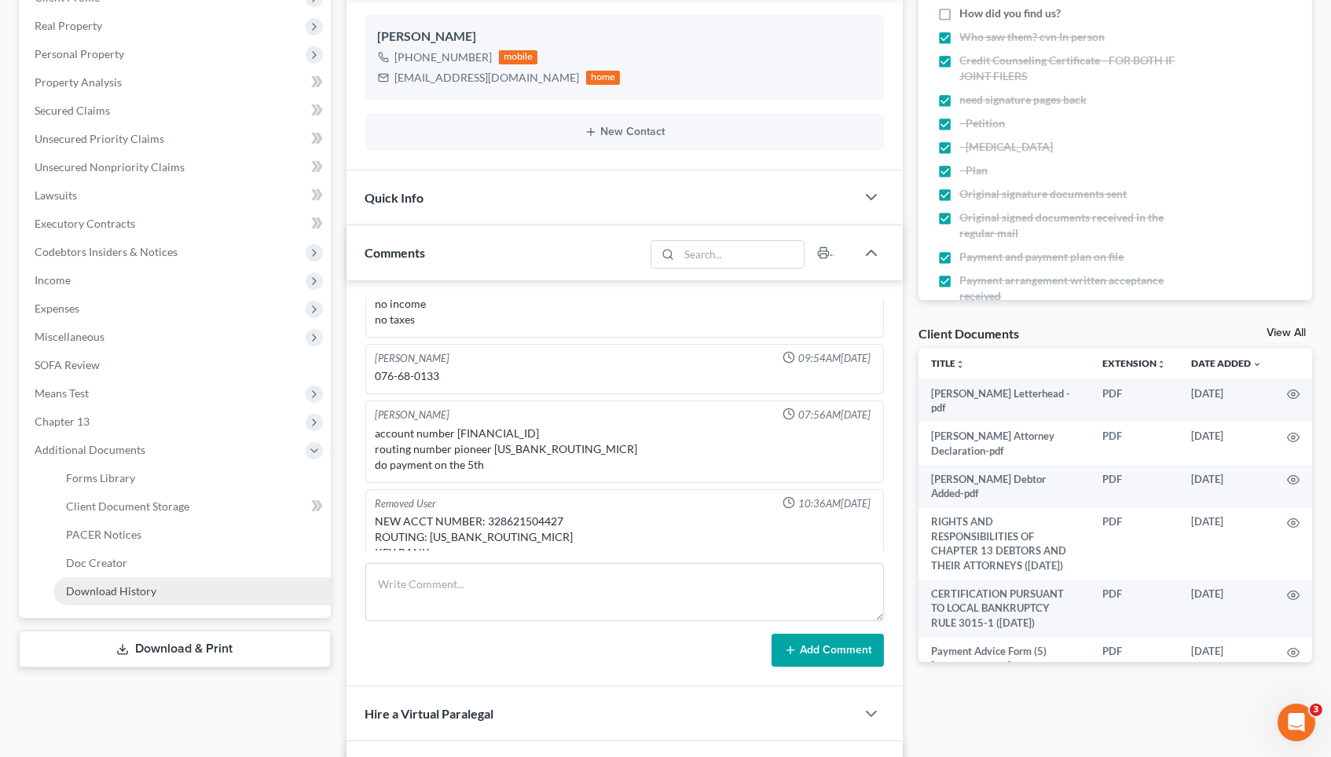
click at [149, 585] on span "Download History" at bounding box center [111, 591] width 90 height 13
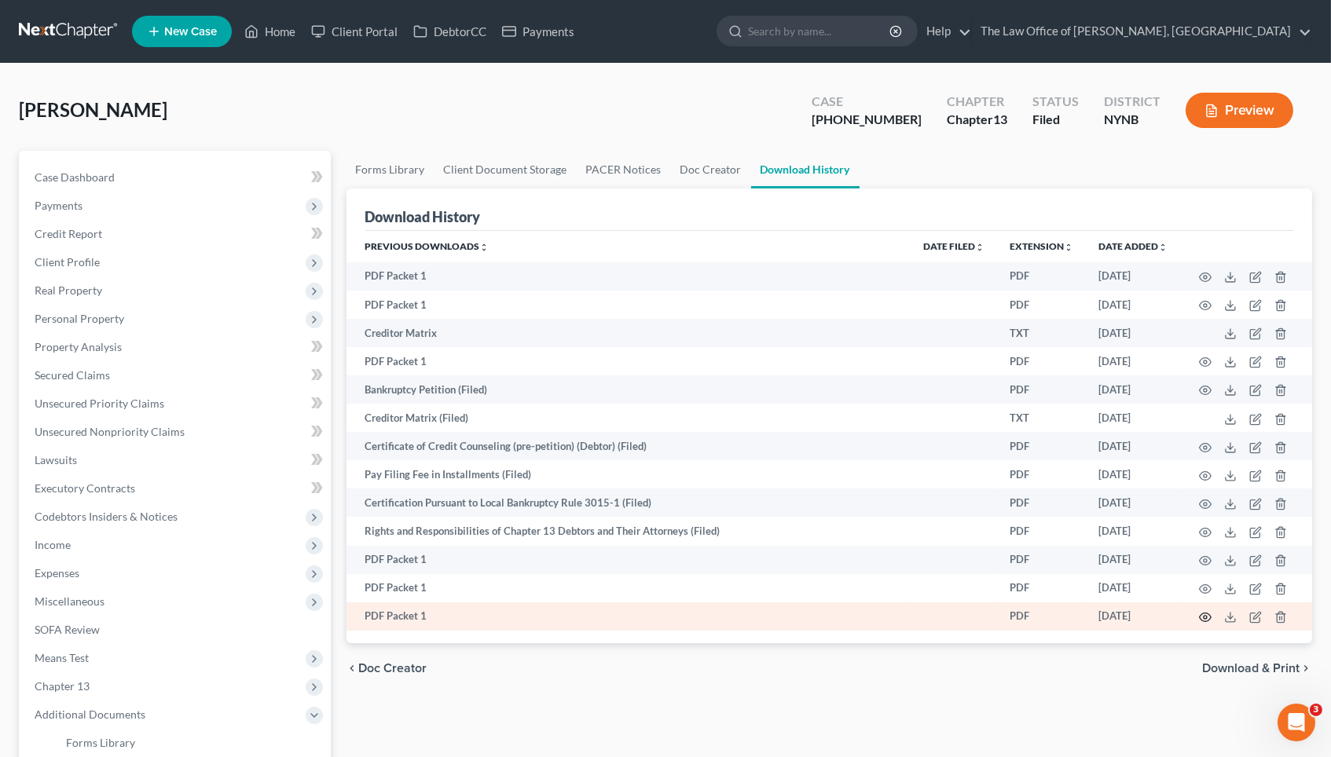
click at [1203, 618] on icon "button" at bounding box center [1205, 617] width 13 height 13
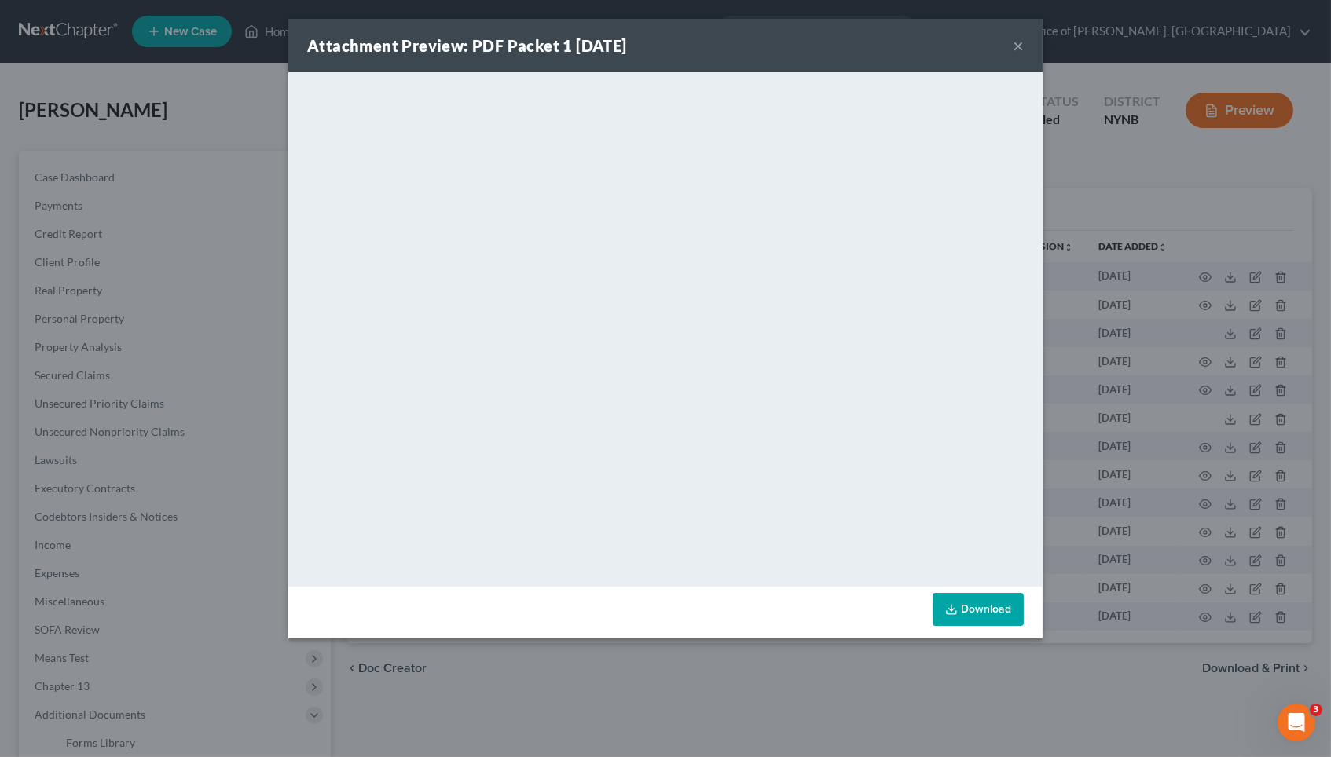
click at [1223, 122] on div "Attachment Preview: PDF Packet 1 [DATE] × <object ng-attr-data='[URL][DOMAIN_NA…" at bounding box center [665, 378] width 1331 height 757
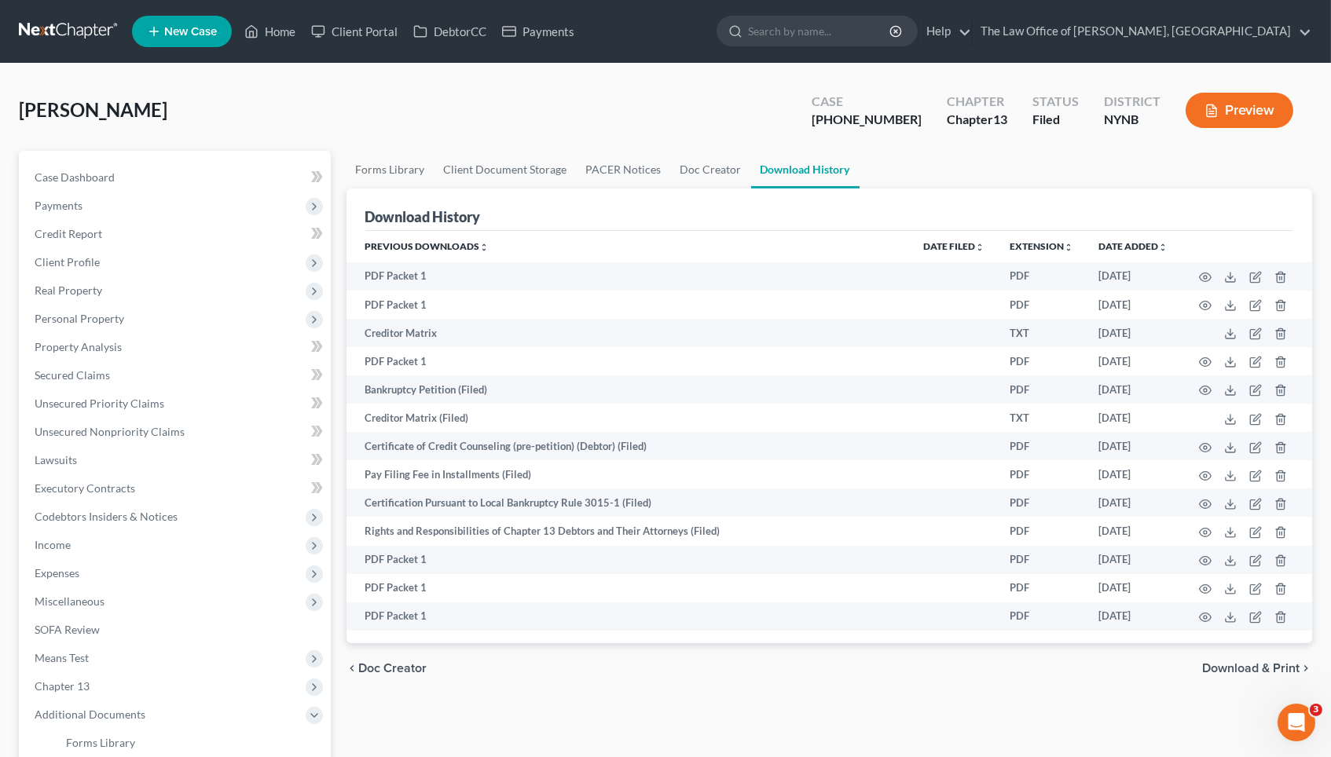
click at [905, 122] on div "[PHONE_NUMBER]" at bounding box center [867, 120] width 110 height 18
drag, startPoint x: 909, startPoint y: 121, endPoint x: 846, endPoint y: 123, distance: 62.9
click at [846, 123] on div "Case [PHONE_NUMBER]" at bounding box center [866, 112] width 135 height 46
copy div "24-10676"
